Goal: Task Accomplishment & Management: Complete application form

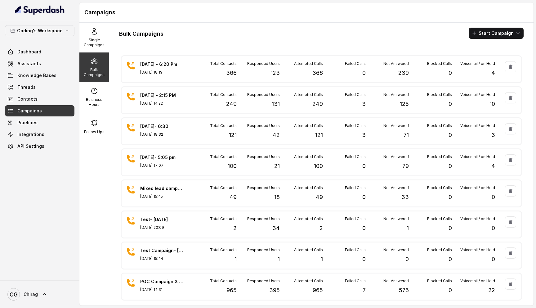
click at [90, 65] on div "Bulk Campaigns" at bounding box center [93, 67] width 29 height 30
click at [503, 35] on button "Start Campaign" at bounding box center [496, 33] width 55 height 11
click at [483, 57] on p "Call" at bounding box center [484, 57] width 7 height 6
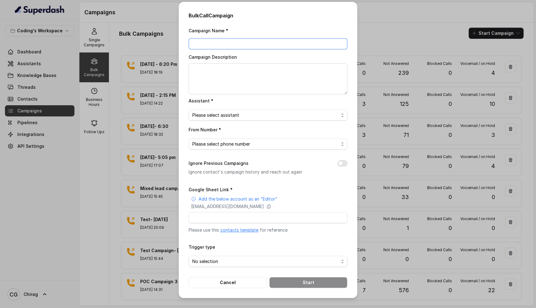
click at [227, 41] on input "Campaign Name *" at bounding box center [268, 43] width 159 height 11
type input "8th Sept - 50 JB DA Priority leads"
click at [220, 80] on textarea "Campaign Description" at bounding box center [268, 78] width 159 height 31
click at [223, 114] on span "Please select assistant" at bounding box center [265, 114] width 146 height 7
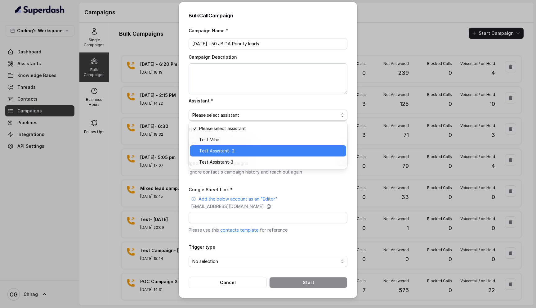
click at [228, 147] on span "Test Assistant- 2" at bounding box center [270, 150] width 143 height 7
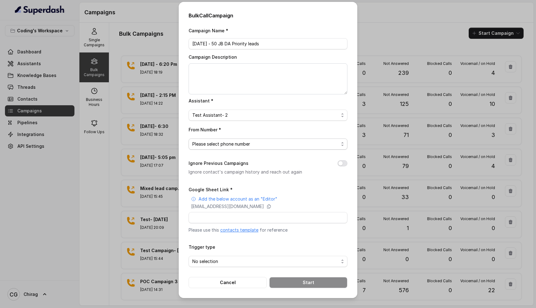
click at [222, 144] on span "Please select phone number" at bounding box center [265, 143] width 146 height 7
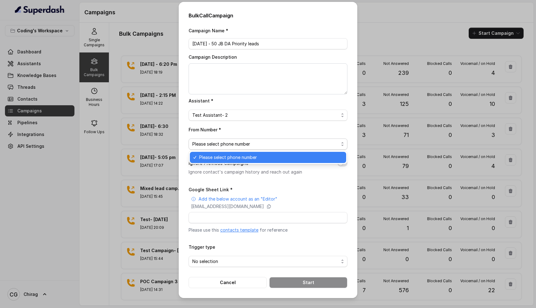
click at [224, 158] on span "Please select phone number" at bounding box center [270, 157] width 143 height 7
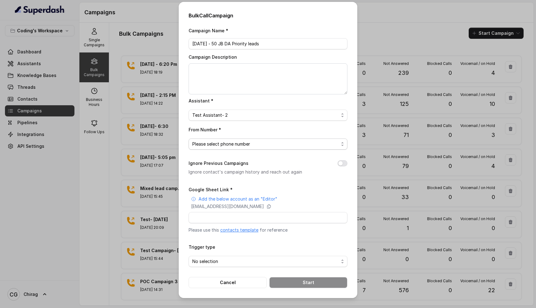
click at [238, 145] on span "Please select phone number" at bounding box center [265, 143] width 146 height 7
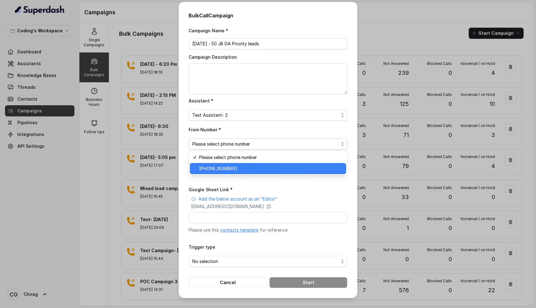
click at [234, 167] on span "+918035317789" at bounding box center [270, 168] width 143 height 7
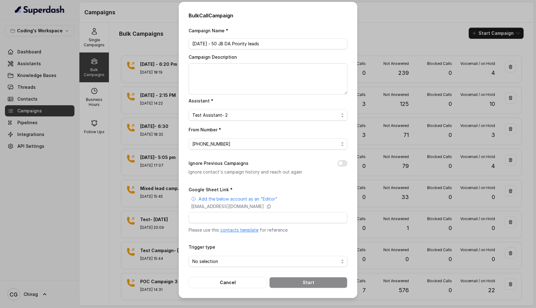
click at [347, 161] on button "Ignore Previous Campaigns" at bounding box center [342, 163] width 10 height 6
click at [237, 216] on input "Google Sheet Link *" at bounding box center [268, 217] width 159 height 11
paste input "https://docs.google.com/spreadsheets/d/1A2wboZQVYg-uMtBP2cpGqMON2KG2ZknB_TETAkn…"
type input "https://docs.google.com/spreadsheets/d/1A2wboZQVYg-uMtBP2cpGqMON2KG2ZknB_TETAkn…"
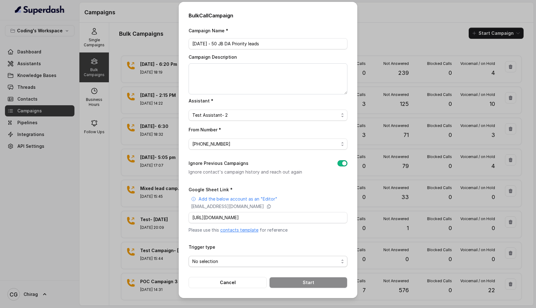
scroll to position [0, 0]
click at [216, 263] on span "No selection" at bounding box center [265, 260] width 146 height 7
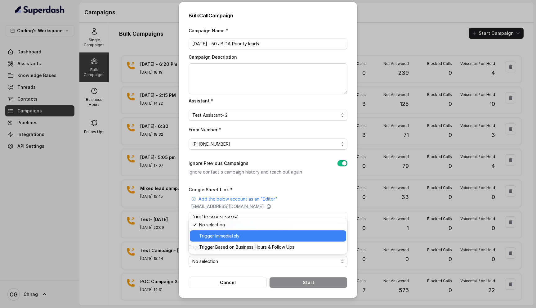
click at [261, 234] on span "Trigger Immediately" at bounding box center [270, 235] width 143 height 7
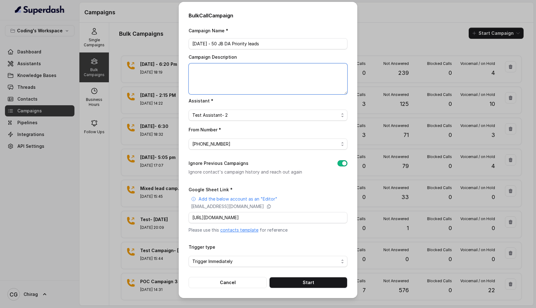
click at [251, 75] on textarea "Campaign Description" at bounding box center [268, 78] width 159 height 31
drag, startPoint x: 215, startPoint y: 43, endPoint x: 269, endPoint y: 44, distance: 54.9
click at [269, 44] on input "8th Sept - 50 JB DA Priority leads" at bounding box center [268, 43] width 159 height 11
click at [230, 80] on textarea "Campaign Description" at bounding box center [268, 78] width 159 height 31
paste textarea "50 JB DA Priority leads"
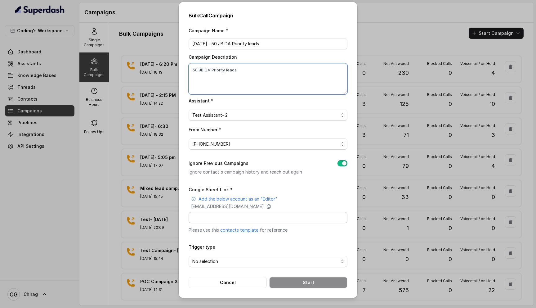
type textarea "50 JB DA Priority leads"
click at [243, 218] on input "Google Sheet Link *" at bounding box center [268, 217] width 159 height 11
click at [262, 215] on input "Google Sheet Link *" at bounding box center [268, 217] width 159 height 11
paste input "https://docs.google.com/spreadsheets/d/1A2wboZQVYg-uMtBP2cpGqMON2KG2ZknB_TETAkn…"
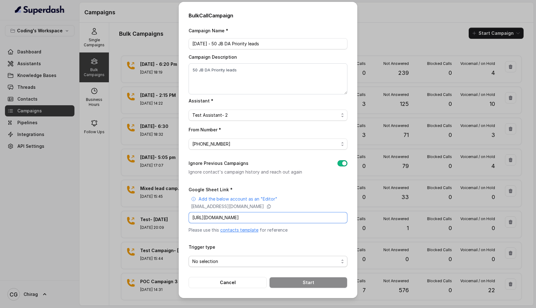
type input "https://docs.google.com/spreadsheets/d/1A2wboZQVYg-uMtBP2cpGqMON2KG2ZknB_TETAkn…"
click at [253, 260] on span "No selection" at bounding box center [265, 260] width 146 height 7
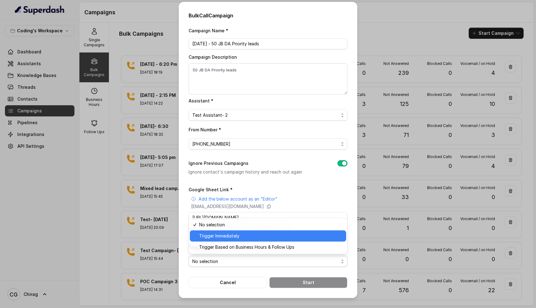
click at [253, 232] on span "Trigger Immediately" at bounding box center [270, 235] width 143 height 7
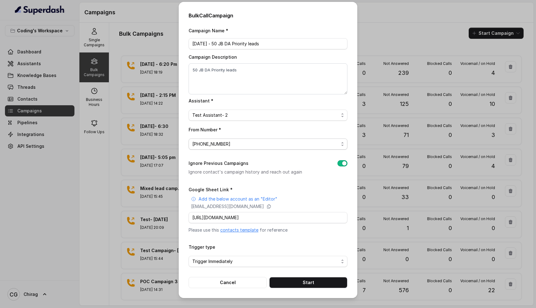
drag, startPoint x: 229, startPoint y: 143, endPoint x: 209, endPoint y: 142, distance: 19.2
click at [200, 142] on span "+918035317789" at bounding box center [265, 143] width 146 height 7
click at [252, 129] on div "From Number * +918035317789" at bounding box center [268, 138] width 159 height 24
click at [233, 279] on button "Cancel" at bounding box center [228, 282] width 78 height 11
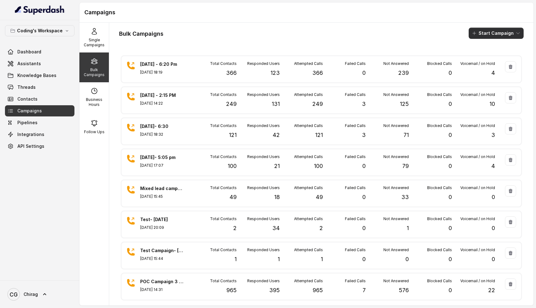
click at [489, 29] on button "Start Campaign" at bounding box center [496, 33] width 55 height 11
click at [488, 57] on p "Call" at bounding box center [484, 57] width 7 height 6
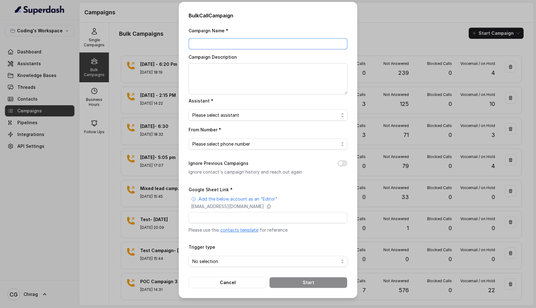
click at [279, 44] on input "Campaign Name *" at bounding box center [268, 43] width 159 height 11
type input "[DATE] - 50 leads JB DA Priority"
click at [250, 119] on span "Please select assistant" at bounding box center [268, 114] width 159 height 11
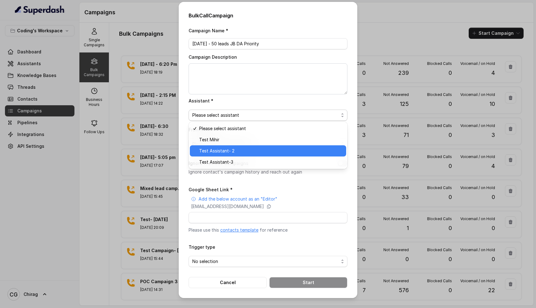
click at [217, 151] on span "Test Assistant- 2" at bounding box center [270, 150] width 143 height 7
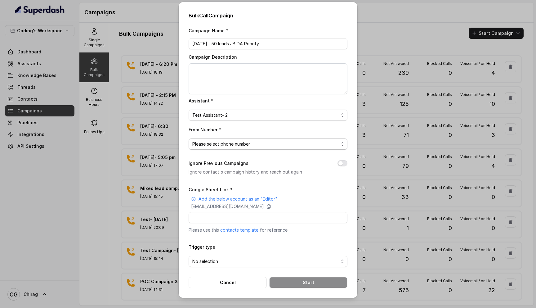
click at [234, 145] on span "Please select phone number" at bounding box center [265, 143] width 146 height 7
click at [271, 135] on div "From Number * Please select phone number" at bounding box center [268, 138] width 159 height 24
click at [256, 142] on span "Please select phone number" at bounding box center [265, 143] width 146 height 7
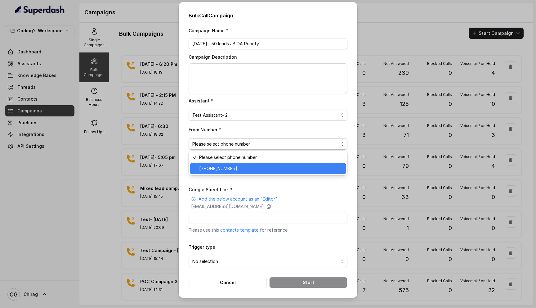
click at [252, 168] on span "+918035317789" at bounding box center [270, 168] width 143 height 7
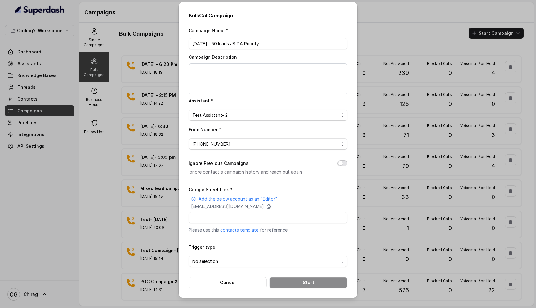
click at [341, 163] on button "Ignore Previous Campaigns" at bounding box center [342, 163] width 10 height 6
click at [255, 216] on input "Google Sheet Link *" at bounding box center [268, 217] width 159 height 11
paste input "https://docs.google.com/spreadsheets/d/1A2wboZQVYg-uMtBP2cpGqMON2KG2ZknB_TETAkn…"
type input "https://docs.google.com/spreadsheets/d/1A2wboZQVYg-uMtBP2cpGqMON2KG2ZknB_TETAkn…"
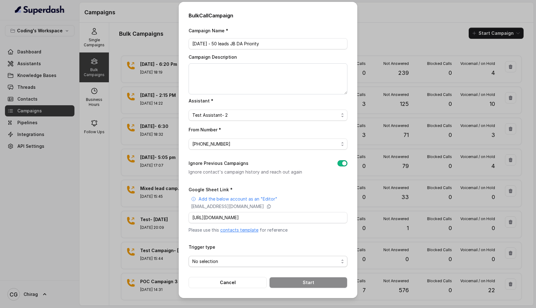
scroll to position [0, 0]
click at [219, 261] on span "No selection" at bounding box center [265, 260] width 146 height 7
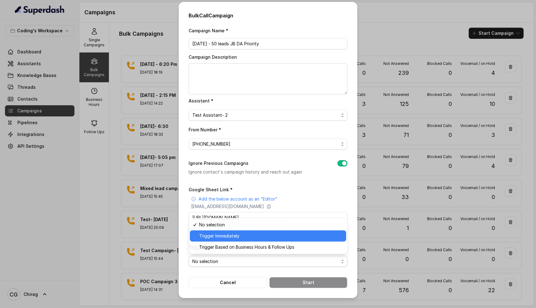
click at [243, 234] on span "Trigger Immediately" at bounding box center [270, 235] width 143 height 7
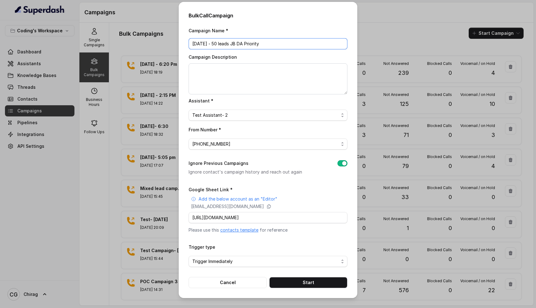
drag, startPoint x: 270, startPoint y: 43, endPoint x: 192, endPoint y: 40, distance: 77.9
click at [192, 40] on input "[DATE] - 50 leads JB DA Priority" at bounding box center [268, 43] width 159 height 11
click at [197, 74] on textarea "Campaign Description" at bounding box center [268, 78] width 159 height 31
paste textarea "[DATE] - 50 leads JB DA Priority"
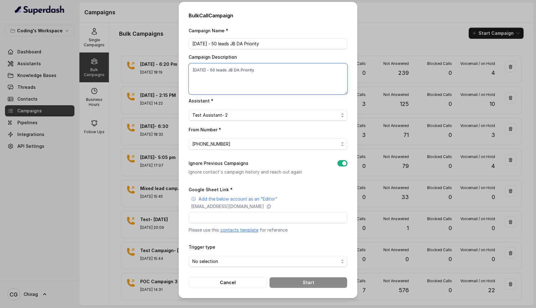
type textarea "[DATE] - 50 leads JB DA Priority"
click at [235, 216] on input "Google Sheet Link *" at bounding box center [268, 217] width 159 height 11
paste input "https://docs.google.com/spreadsheets/d/1A2wboZQVYg-uMtBP2cpGqMON2KG2ZknB_TETAkn…"
type input "https://docs.google.com/spreadsheets/d/1A2wboZQVYg-uMtBP2cpGqMON2KG2ZknB_TETAkn…"
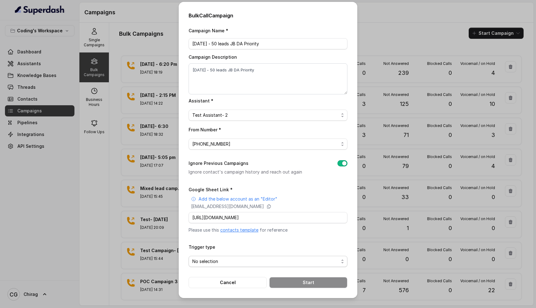
scroll to position [0, 0]
click at [250, 257] on span "No selection" at bounding box center [265, 260] width 146 height 7
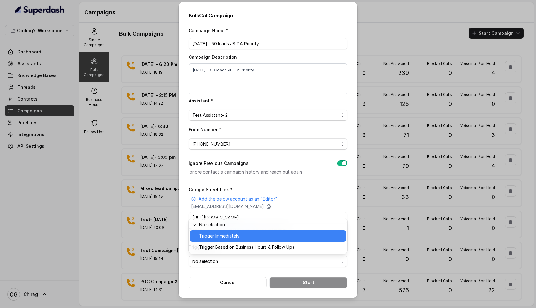
click at [267, 234] on span "Trigger Immediately" at bounding box center [270, 235] width 143 height 7
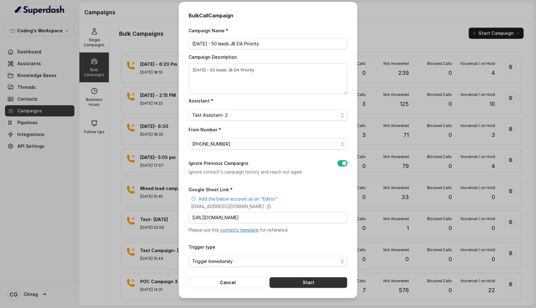
click at [305, 282] on button "Start" at bounding box center [308, 282] width 78 height 11
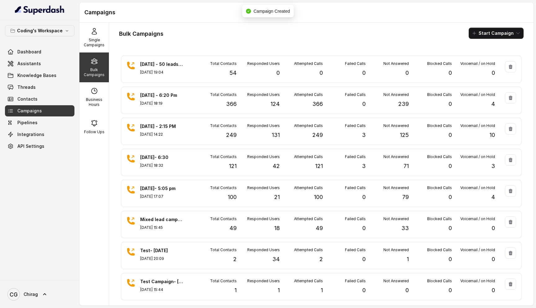
click at [296, 36] on div "Bulk Campaigns Start Campaign" at bounding box center [321, 33] width 404 height 11
click at [218, 33] on div "Bulk Campaigns Start Campaign" at bounding box center [321, 33] width 404 height 11
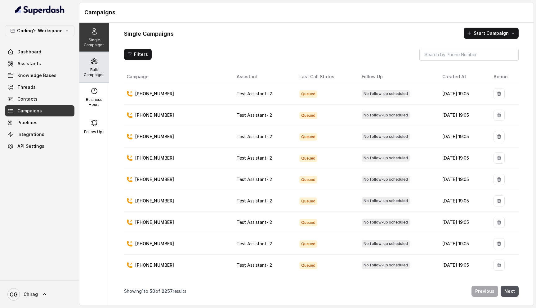
click at [95, 69] on p "Bulk Campaigns" at bounding box center [94, 72] width 24 height 10
click at [100, 69] on p "Bulk Campaigns" at bounding box center [94, 72] width 24 height 10
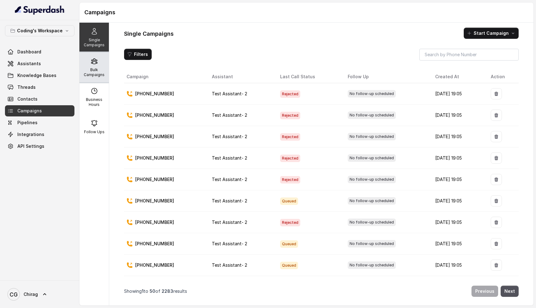
click at [93, 69] on p "Bulk Campaigns" at bounding box center [94, 72] width 24 height 10
click at [98, 65] on div "Bulk Campaigns" at bounding box center [93, 67] width 29 height 30
click at [91, 68] on p "Bulk Campaigns" at bounding box center [94, 72] width 24 height 10
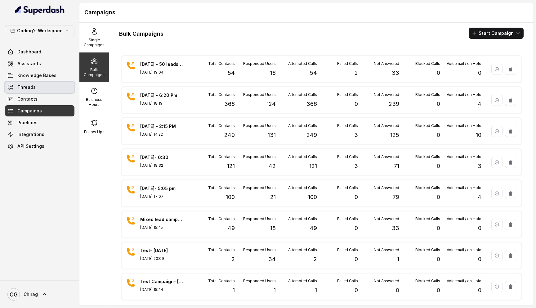
click at [33, 85] on span "Threads" at bounding box center [26, 87] width 18 height 6
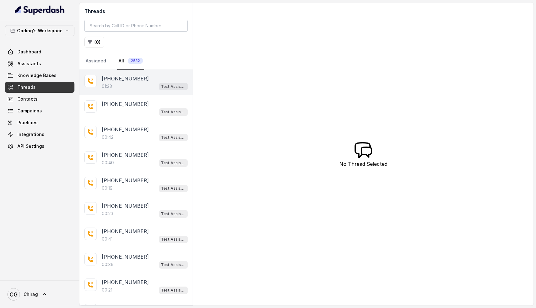
click at [127, 87] on div "01:23 Test Assistant- 2" at bounding box center [145, 86] width 86 height 8
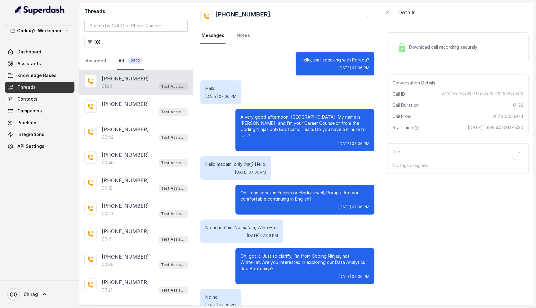
click at [428, 42] on div "Download call recording securely" at bounding box center [437, 47] width 85 height 14
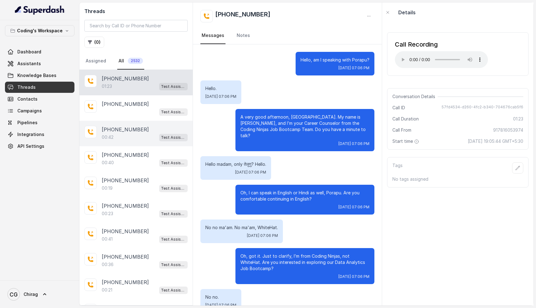
click at [126, 135] on div "00:42 Test Assistant- 2" at bounding box center [145, 137] width 86 height 8
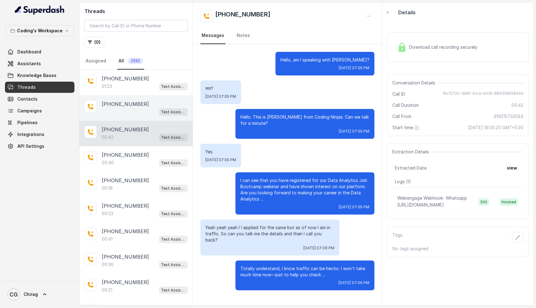
click at [133, 102] on p "[PHONE_NUMBER]" at bounding box center [125, 103] width 47 height 7
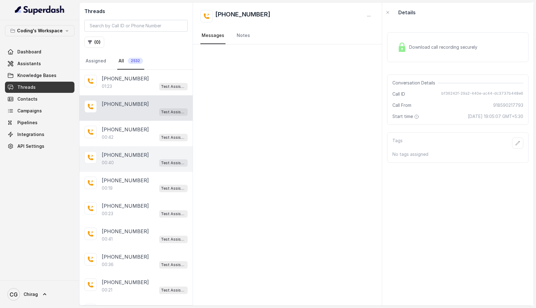
click at [128, 152] on p "[PHONE_NUMBER]" at bounding box center [125, 154] width 47 height 7
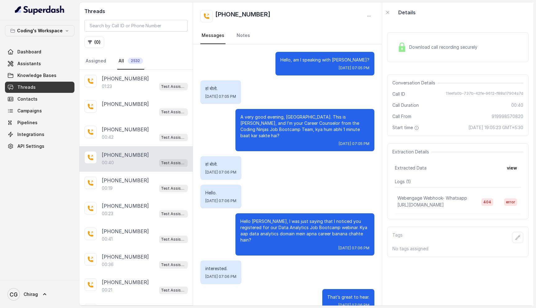
scroll to position [2, 0]
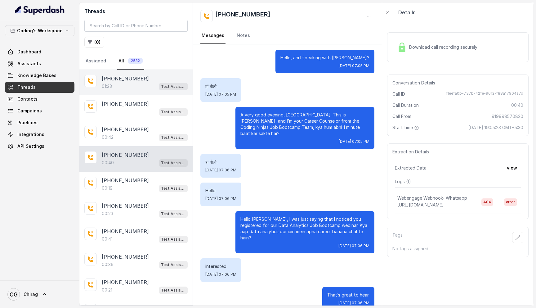
click at [122, 84] on div "01:23 Test Assistant- 2" at bounding box center [145, 86] width 86 height 8
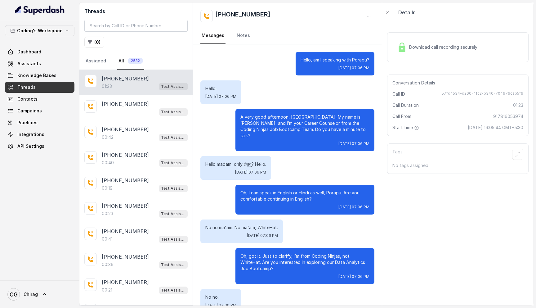
scroll to position [154, 0]
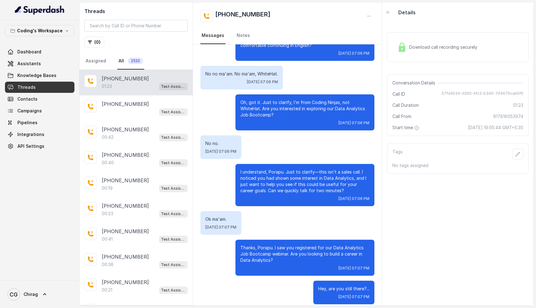
click at [444, 45] on span "Download call recording securely" at bounding box center [444, 47] width 71 height 6
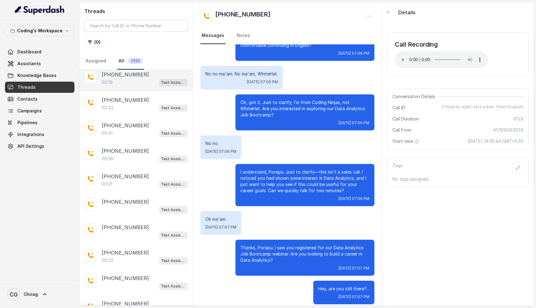
scroll to position [0, 0]
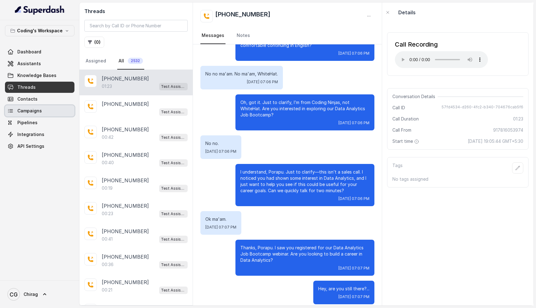
click at [25, 108] on span "Campaigns" at bounding box center [29, 111] width 24 height 6
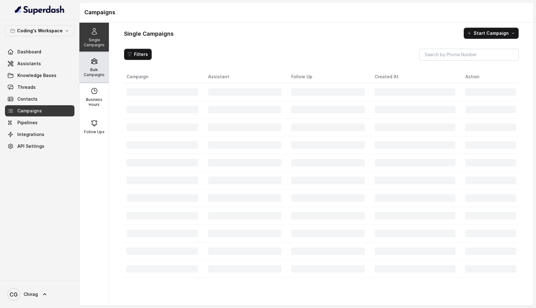
click at [96, 68] on p "Bulk Campaigns" at bounding box center [94, 72] width 24 height 10
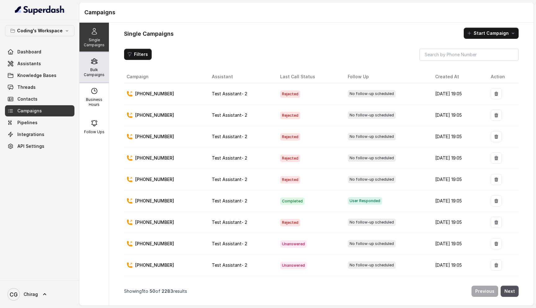
click at [90, 65] on div "Bulk Campaigns" at bounding box center [93, 67] width 29 height 30
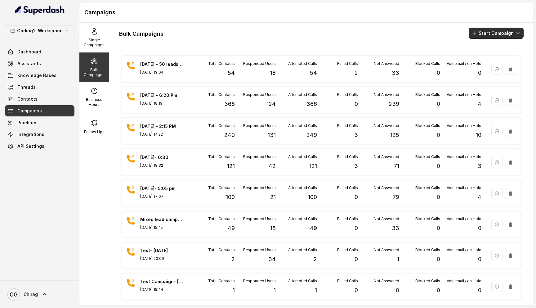
click at [493, 31] on button "Start Campaign" at bounding box center [496, 33] width 55 height 11
click at [485, 60] on p "Call" at bounding box center [484, 57] width 7 height 6
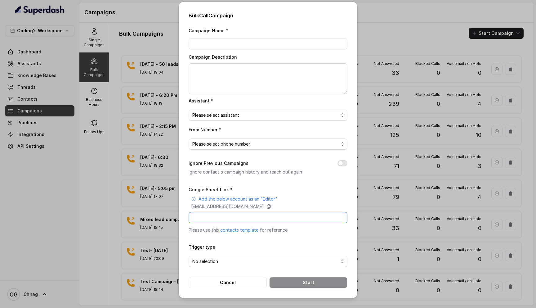
click at [232, 218] on input "Google Sheet Link *" at bounding box center [268, 217] width 159 height 11
paste input "https://docs.google.com/spreadsheets/d/1A2wboZQVYg-uMtBP2cpGqMON2KG2ZknB_TETAkn…"
type input "https://docs.google.com/spreadsheets/d/1A2wboZQVYg-uMtBP2cpGqMON2KG2ZknB_TETAkn…"
paste input "https://docs.google.com/spreadsheets/d/1A2wboZQVYg-uMtBP2cpGqMON2KG2ZknB_TETAkn…"
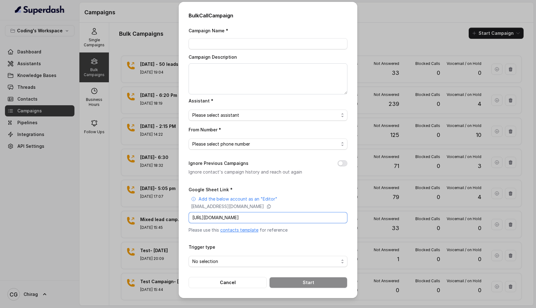
type input "https://docs.google.com/spreadsheets/d/1A2wboZQVYg-uMtBP2cpGqMON2KG2ZknB_TETAkn…"
click at [231, 45] on input "Campaign Name *" at bounding box center [268, 43] width 159 height 11
type input "[DATE] - Evening - 147-196 (50 leads part 2)"
click at [267, 116] on span "Please select assistant" at bounding box center [265, 114] width 146 height 7
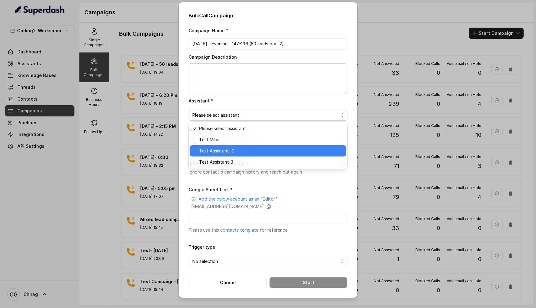
click at [257, 149] on span "Test Assistant- 2" at bounding box center [270, 150] width 143 height 7
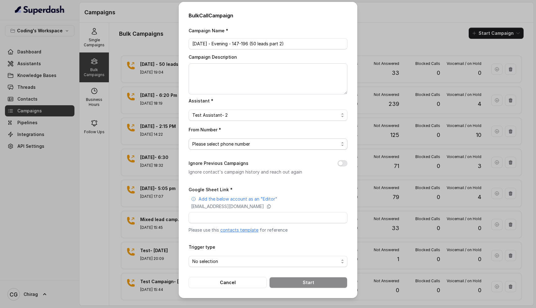
click at [241, 140] on span "Please select phone number" at bounding box center [265, 143] width 146 height 7
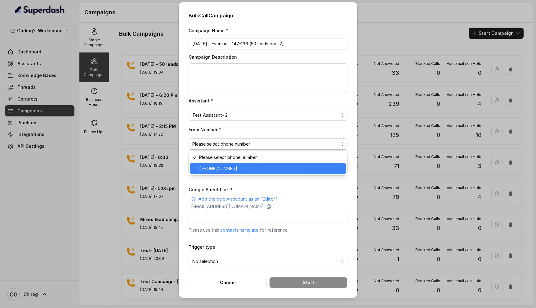
click at [248, 167] on span "+918035317789" at bounding box center [270, 168] width 143 height 7
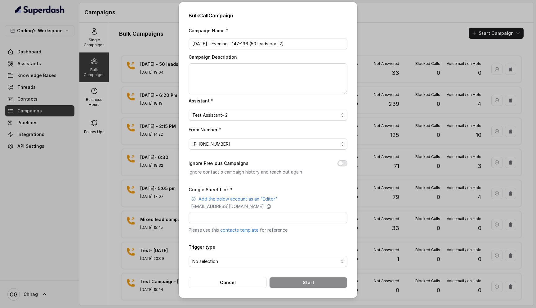
click at [346, 164] on button "Ignore Previous Campaigns" at bounding box center [342, 163] width 10 height 6
click at [247, 216] on input "Google Sheet Link *" at bounding box center [268, 217] width 159 height 11
click at [292, 187] on div "Google Sheet Link * Add the below account as an "Editor" superdash@superdash-38…" at bounding box center [268, 208] width 159 height 47
click at [246, 217] on input "Google Sheet Link *" at bounding box center [268, 217] width 159 height 11
paste input "https://docs.google.com/spreadsheets/d/1A2wboZQVYg-uMtBP2cpGqMON2KG2ZknB_TETAkn…"
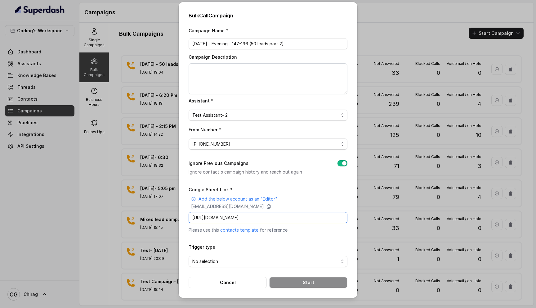
scroll to position [0, 102]
type input "https://docs.google.com/spreadsheets/d/1A2wboZQVYg-uMtBP2cpGqMON2KG2ZknB_TETAkn…"
click at [233, 257] on span "No selection" at bounding box center [265, 260] width 146 height 7
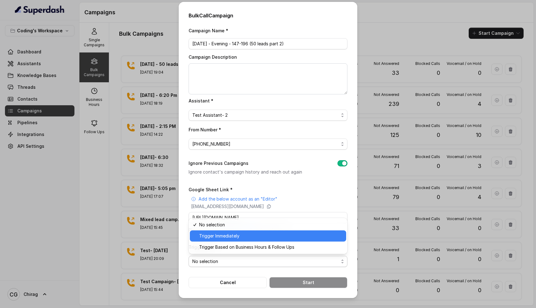
click at [252, 234] on span "Trigger Immediately" at bounding box center [270, 235] width 143 height 7
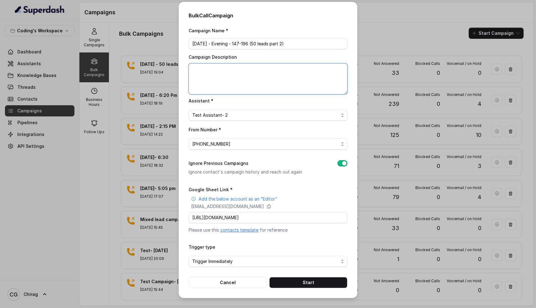
click at [225, 82] on textarea "Campaign Description" at bounding box center [268, 78] width 159 height 31
type textarea "147-196"
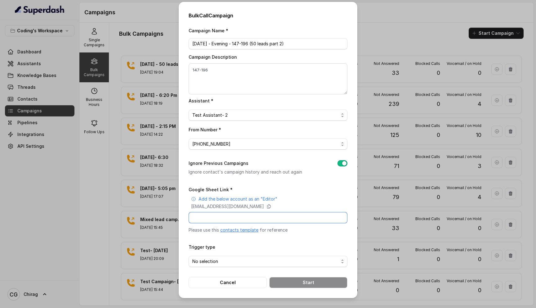
click at [238, 217] on input "Google Sheet Link *" at bounding box center [268, 217] width 159 height 11
paste input "[URL][DOMAIN_NAME]"
type input "[URL][DOMAIN_NAME]"
click at [301, 243] on div "Trigger type No selection" at bounding box center [268, 255] width 159 height 24
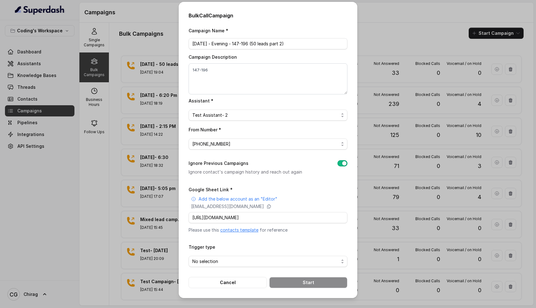
scroll to position [0, 0]
click at [278, 260] on span "No selection" at bounding box center [265, 260] width 146 height 7
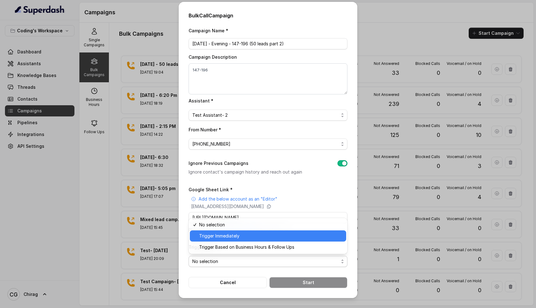
click at [257, 234] on span "Trigger Immediately" at bounding box center [270, 235] width 143 height 7
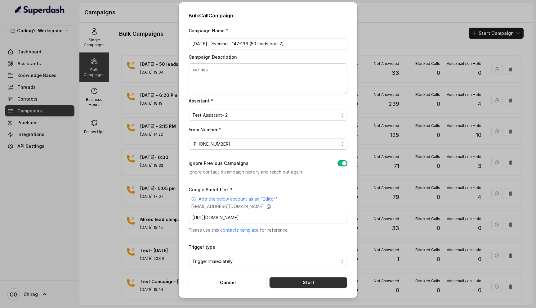
click at [300, 282] on button "Start" at bounding box center [308, 282] width 78 height 11
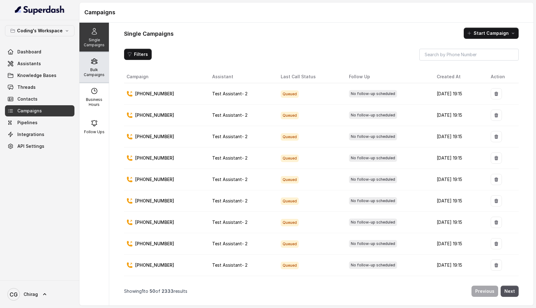
click at [88, 72] on p "Bulk Campaigns" at bounding box center [94, 72] width 24 height 10
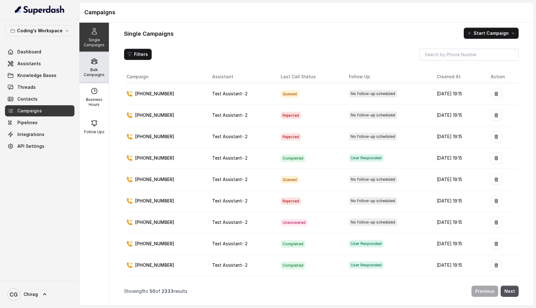
click at [87, 66] on div "Bulk Campaigns" at bounding box center [93, 67] width 29 height 30
click at [102, 66] on div "Bulk Campaigns" at bounding box center [93, 67] width 29 height 30
click at [89, 68] on p "Bulk Campaigns" at bounding box center [94, 72] width 24 height 10
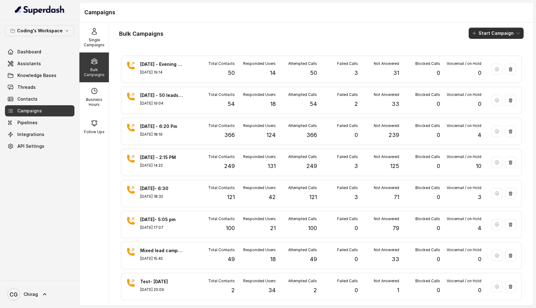
click at [506, 33] on button "Start Campaign" at bounding box center [496, 33] width 55 height 11
click at [492, 56] on div "Call" at bounding box center [488, 57] width 30 height 6
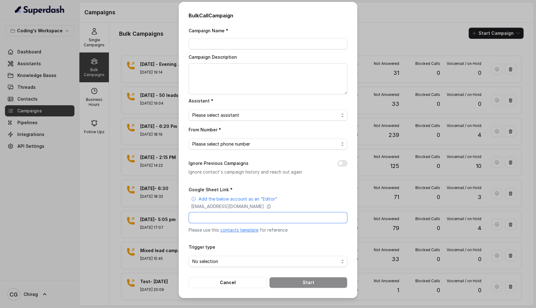
click at [215, 216] on input "Google Sheet Link *" at bounding box center [268, 217] width 159 height 11
paste input "https://docs.google.com/spreadsheets/d/1A2wboZQVYg-uMtBP2cpGqMON2KG2ZknB_TETAkn…"
type input "https://docs.google.com/spreadsheets/d/1A2wboZQVYg-uMtBP2cpGqMON2KG2ZknB_TETAkn…"
click at [238, 216] on input "Google Sheet Link *" at bounding box center [268, 217] width 159 height 11
paste input "https://docs.google.com/spreadsheets/d/1A2wboZQVYg-uMtBP2cpGqMON2KG2ZknB_TETAkn…"
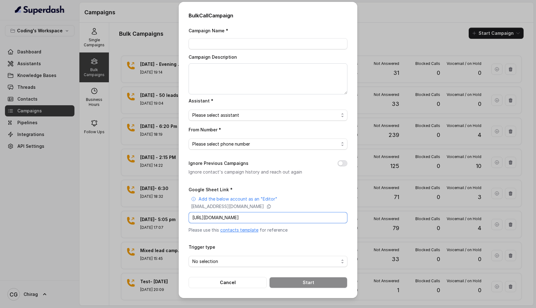
scroll to position [0, 102]
type input "https://docs.google.com/spreadsheets/d/1A2wboZQVYg-uMtBP2cpGqMON2KG2ZknB_TETAkn…"
click at [221, 259] on span "No selection" at bounding box center [265, 260] width 146 height 7
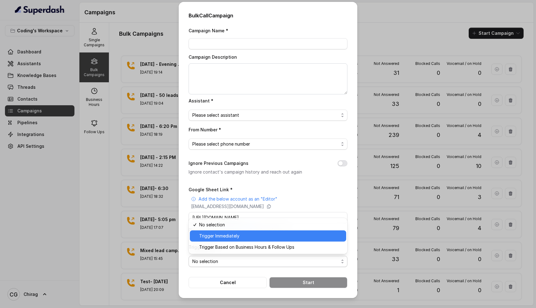
click at [249, 234] on span "Trigger Immediately" at bounding box center [270, 235] width 143 height 7
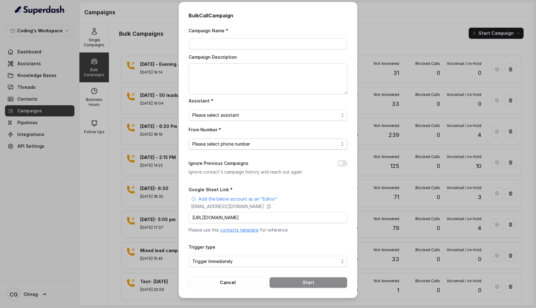
click at [264, 144] on span "Please select phone number" at bounding box center [265, 143] width 146 height 7
click at [288, 130] on div "From Number * Please select phone number" at bounding box center [268, 138] width 159 height 24
click at [270, 148] on span "Please select phone number" at bounding box center [268, 143] width 159 height 11
click at [283, 114] on div "Campaign Name * Campaign Description Assistant * Please select assistant From N…" at bounding box center [268, 157] width 159 height 261
click at [281, 118] on span "Please select assistant" at bounding box center [265, 114] width 146 height 7
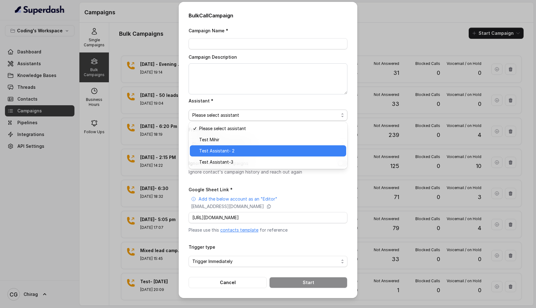
click at [263, 151] on span "Test Assistant- 2" at bounding box center [270, 150] width 143 height 7
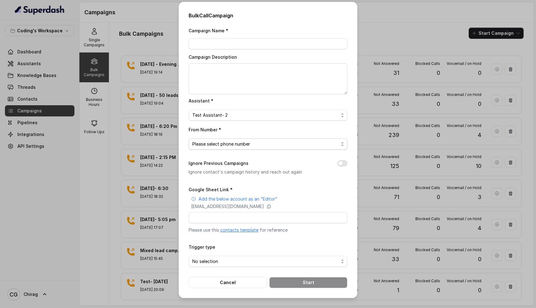
click at [247, 145] on span "Please select phone number" at bounding box center [265, 143] width 146 height 7
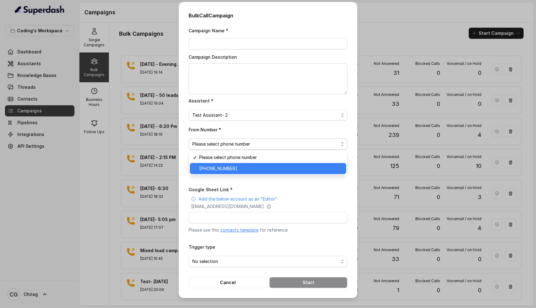
click at [259, 167] on span "[PHONE_NUMBER]" at bounding box center [270, 168] width 143 height 7
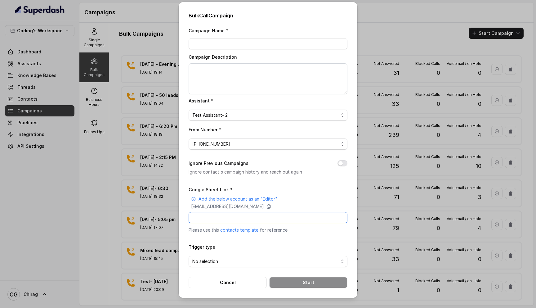
click at [260, 218] on input "Google Sheet Link *" at bounding box center [268, 217] width 159 height 11
paste input "[URL][DOMAIN_NAME]"
type input "[URL][DOMAIN_NAME]"
click at [233, 260] on span "No selection" at bounding box center [265, 260] width 146 height 7
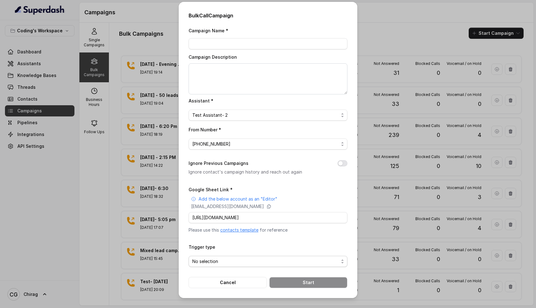
scroll to position [0, 0]
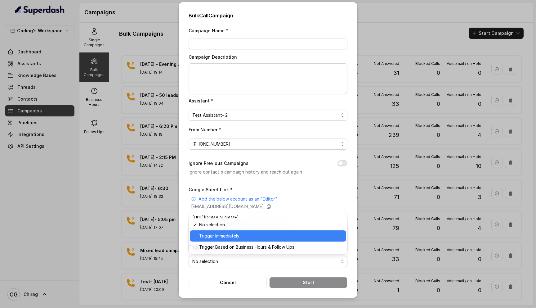
click at [244, 237] on span "Trigger Immediately" at bounding box center [270, 235] width 143 height 7
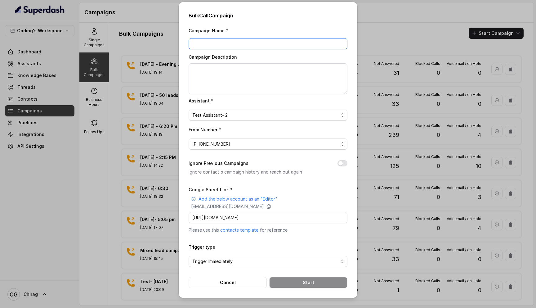
click at [238, 47] on input "Campaign Name *" at bounding box center [268, 43] width 159 height 11
type input "97 - 145"
click at [232, 74] on textarea "Campaign Description" at bounding box center [268, 78] width 159 height 31
type textarea "97-145"
click at [223, 219] on input "Google Sheet Link *" at bounding box center [268, 217] width 159 height 11
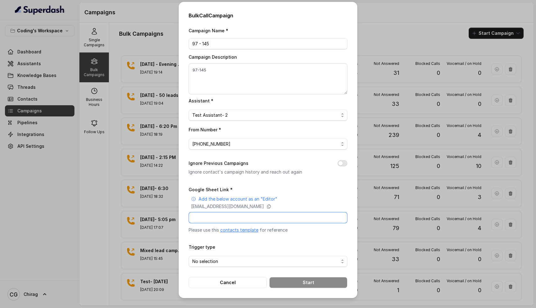
paste input "[URL][DOMAIN_NAME]"
type input "[URL][DOMAIN_NAME]"
click at [218, 256] on span "No selection" at bounding box center [268, 261] width 159 height 11
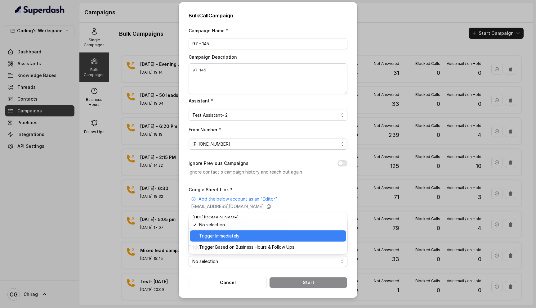
click at [237, 238] on span "Trigger Immediately" at bounding box center [270, 235] width 143 height 7
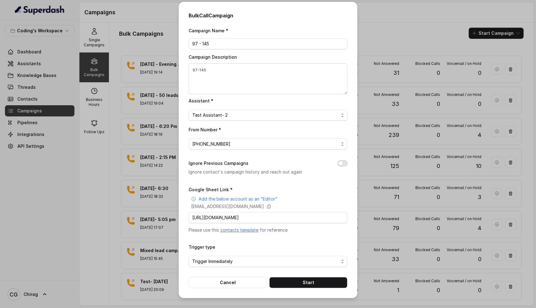
click at [345, 161] on button "Ignore Previous Campaigns" at bounding box center [342, 163] width 10 height 6
click at [234, 217] on input "Google Sheet Link *" at bounding box center [268, 217] width 159 height 11
paste input "https://docs.google.com/spreadsheets/d/1k39sPAMWgXVT53goZxR9CW-TN8FMAUT7ra2hTlA…"
type input "https://docs.google.com/spreadsheets/d/1k39sPAMWgXVT53goZxR9CW-TN8FMAUT7ra2hTlA…"
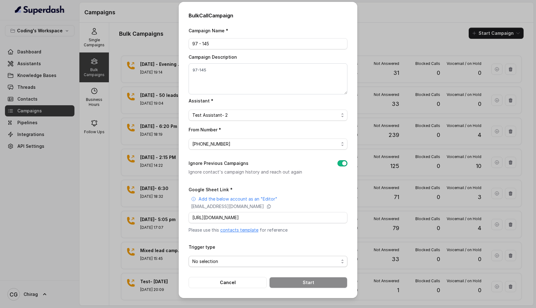
scroll to position [0, 0]
click at [231, 260] on span "No selection" at bounding box center [265, 260] width 146 height 7
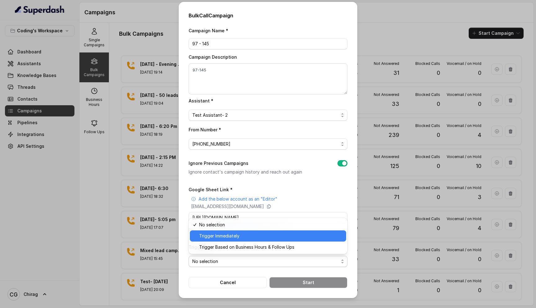
click at [238, 237] on span "Trigger Immediately" at bounding box center [270, 235] width 143 height 7
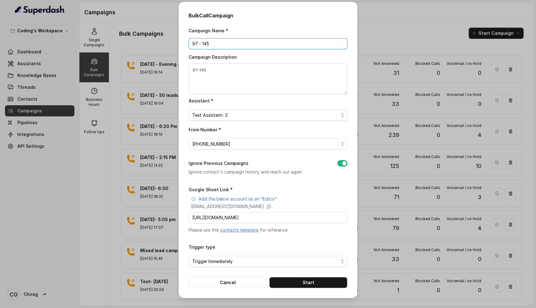
click at [232, 46] on input "97 - 145" at bounding box center [268, 43] width 159 height 11
click at [211, 42] on input "8th sept 97 - 145)" at bounding box center [268, 43] width 159 height 11
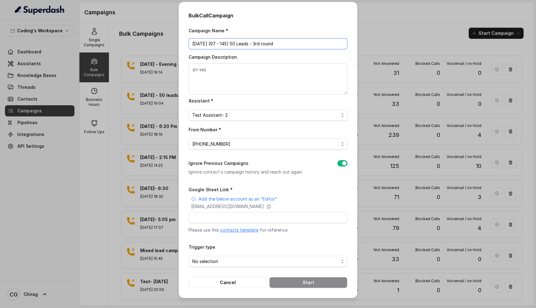
type input "[DATE] (97 - 145) 50 Leads - 3rd round"
click at [225, 219] on input "Google Sheet Link *" at bounding box center [268, 217] width 159 height 11
paste input "[URL][DOMAIN_NAME]"
type input "[URL][DOMAIN_NAME]"
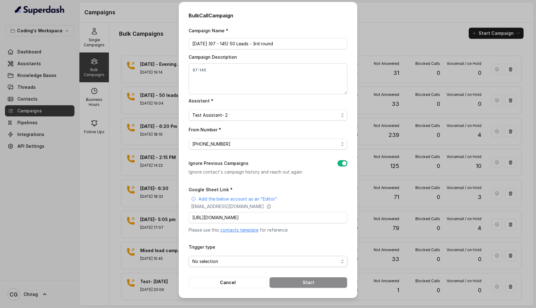
scroll to position [0, 0]
click at [232, 257] on span "No selection" at bounding box center [265, 260] width 146 height 7
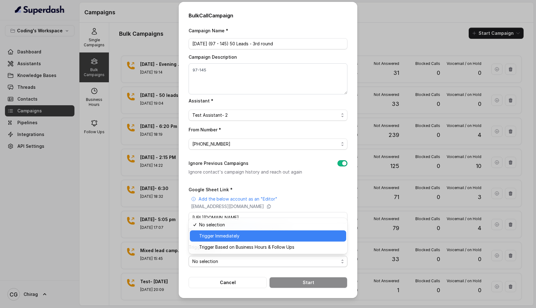
click at [248, 238] on span "Trigger Immediately" at bounding box center [270, 235] width 143 height 7
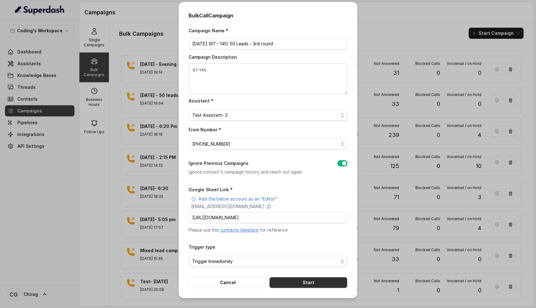
click at [300, 280] on button "Start" at bounding box center [308, 282] width 78 height 11
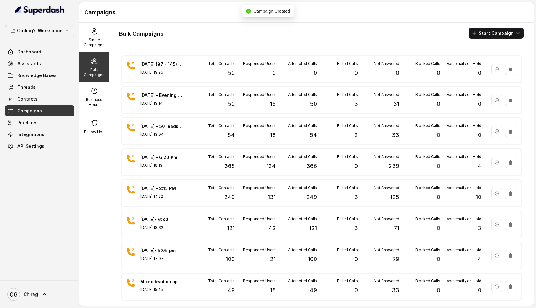
click at [327, 29] on div "Bulk Campaigns Start Campaign" at bounding box center [321, 33] width 404 height 11
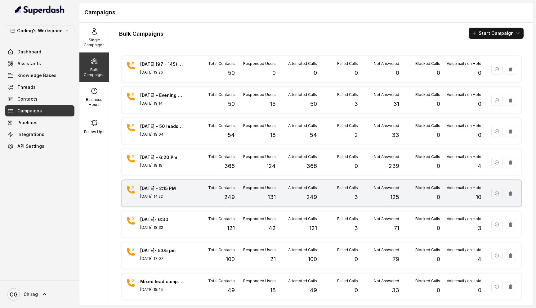
click at [242, 191] on div "Responded Users 131" at bounding box center [255, 193] width 41 height 16
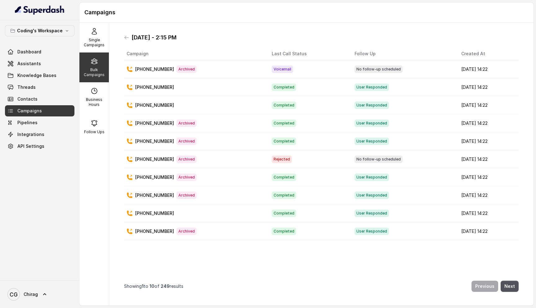
click at [96, 62] on icon at bounding box center [94, 61] width 6 height 5
click at [90, 39] on p "Single Campaigns" at bounding box center [94, 43] width 24 height 10
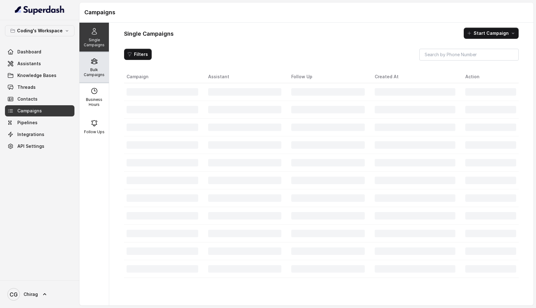
click at [93, 66] on div "Bulk Campaigns" at bounding box center [93, 67] width 29 height 30
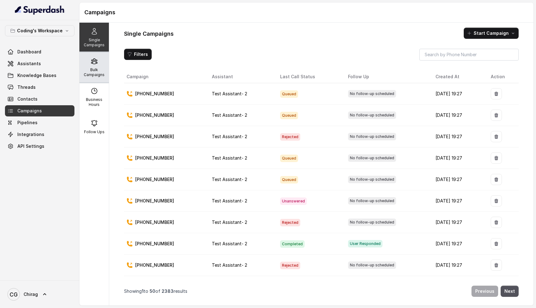
click at [98, 66] on div "Bulk Campaigns" at bounding box center [93, 67] width 29 height 30
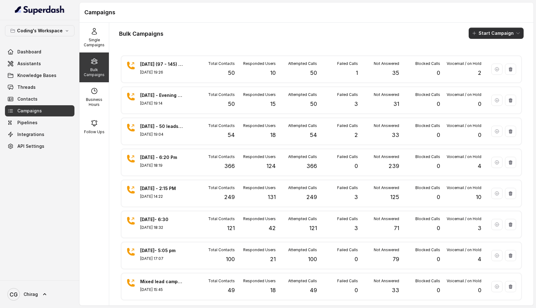
click at [476, 35] on icon "button" at bounding box center [474, 33] width 5 height 5
click at [490, 57] on div "Call" at bounding box center [488, 57] width 30 height 6
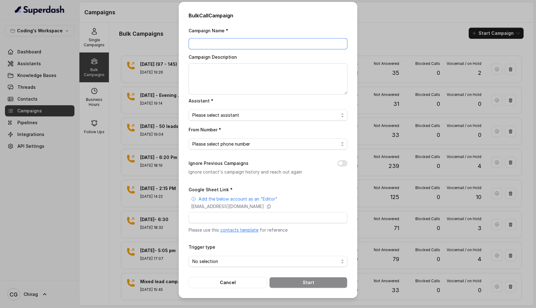
click at [266, 44] on input "Campaign Name *" at bounding box center [268, 43] width 159 height 11
type input "[DATE] - last round of 96 leads"
click at [248, 75] on textarea "Campaign Description" at bounding box center [268, 78] width 159 height 31
type textarea "("
type textarea "96 leads"
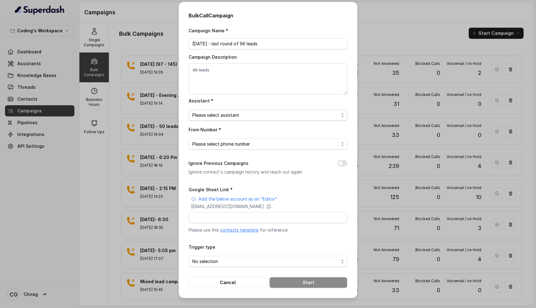
click at [245, 113] on span "Please select assistant" at bounding box center [265, 114] width 146 height 7
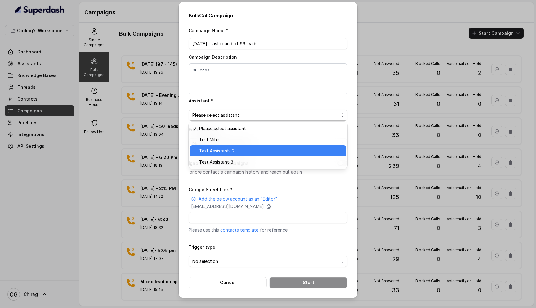
click at [243, 153] on span "Test Assistant- 2" at bounding box center [270, 150] width 143 height 7
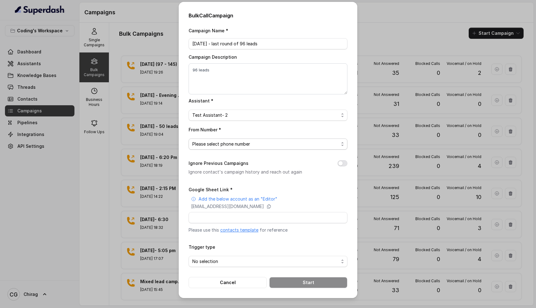
click at [228, 138] on span "Please select phone number" at bounding box center [268, 143] width 159 height 11
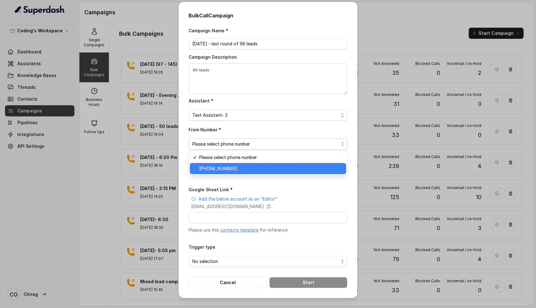
click at [238, 167] on span "[PHONE_NUMBER]" at bounding box center [270, 168] width 143 height 7
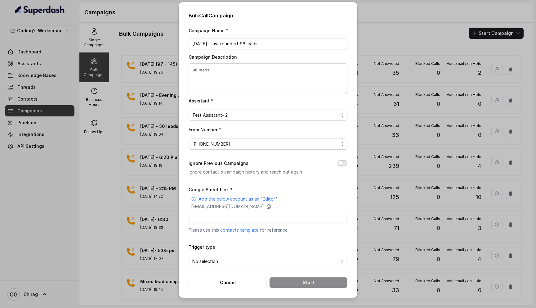
click at [345, 165] on button "Ignore Previous Campaigns" at bounding box center [342, 163] width 10 height 6
click at [230, 218] on input "Google Sheet Link *" at bounding box center [268, 217] width 159 height 11
paste input "[URL][DOMAIN_NAME]"
type input "[URL][DOMAIN_NAME]"
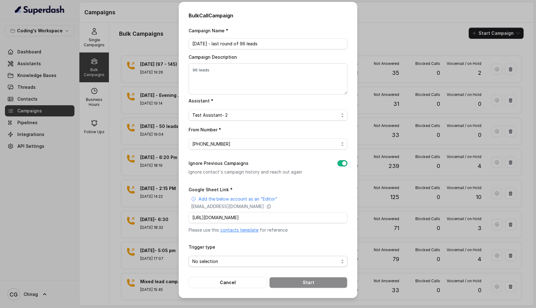
click at [239, 260] on span "No selection" at bounding box center [265, 260] width 146 height 7
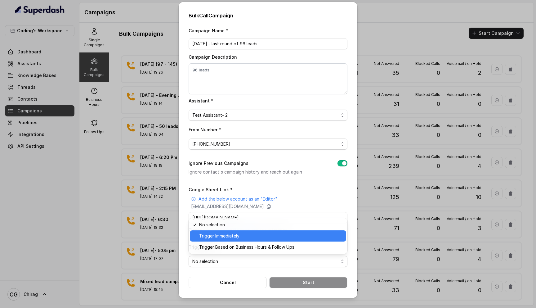
click at [237, 241] on div "Trigger Immediately" at bounding box center [268, 235] width 156 height 11
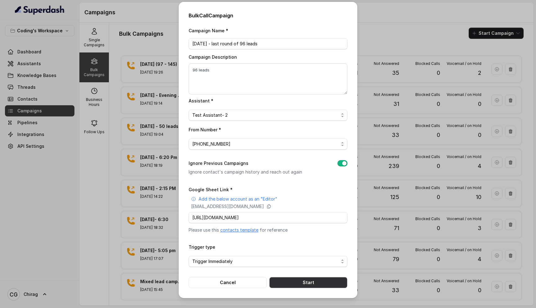
click at [300, 281] on button "Start" at bounding box center [308, 282] width 78 height 11
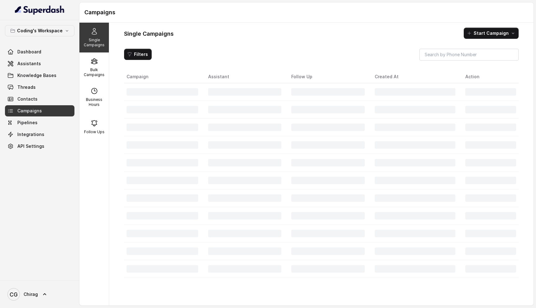
click at [101, 74] on p "Bulk Campaigns" at bounding box center [94, 72] width 24 height 10
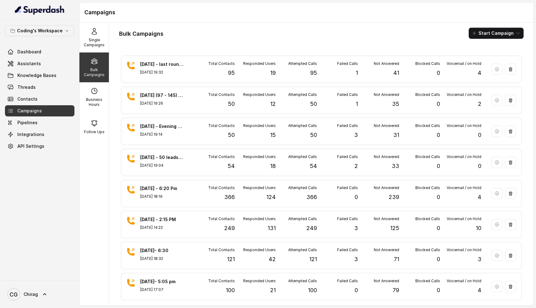
click at [194, 8] on h1 "Campaigns" at bounding box center [306, 12] width 444 height 10
